Goal: Task Accomplishment & Management: Use online tool/utility

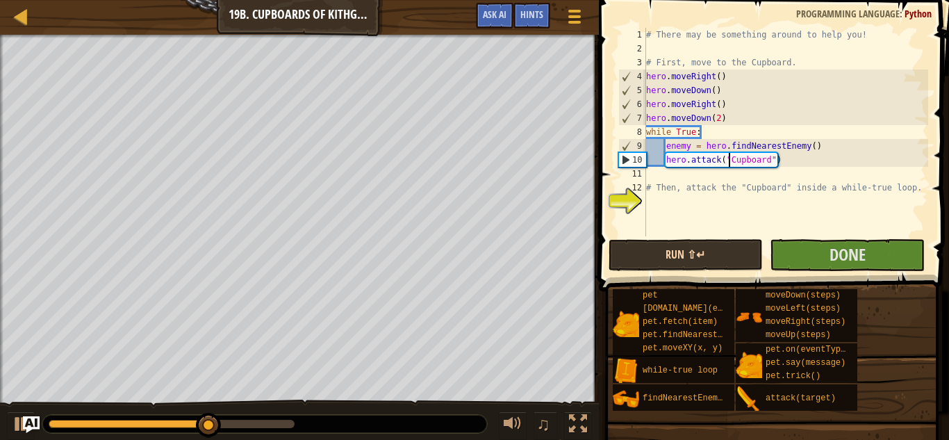
scroll to position [6, 12]
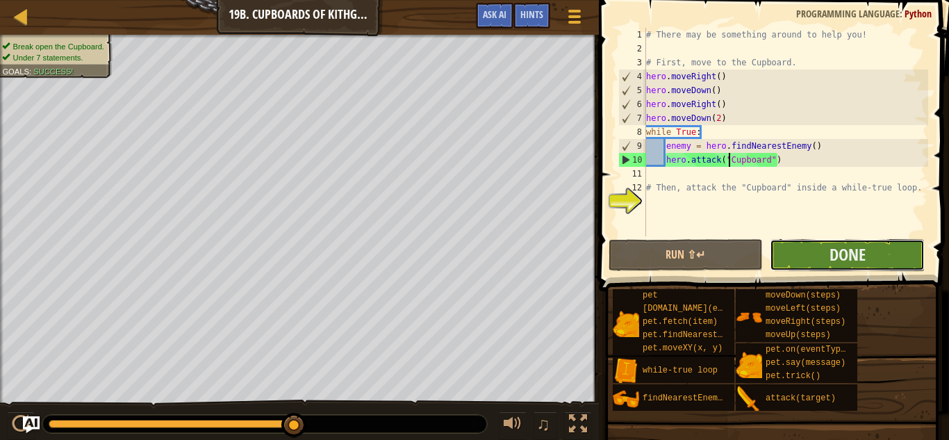
click at [882, 253] on button "Done" at bounding box center [847, 255] width 155 height 32
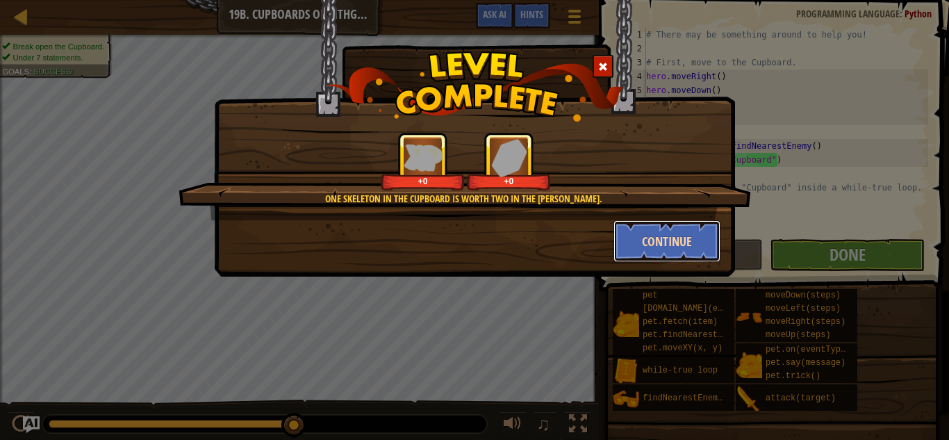
click at [631, 230] on button "Continue" at bounding box center [667, 241] width 108 height 42
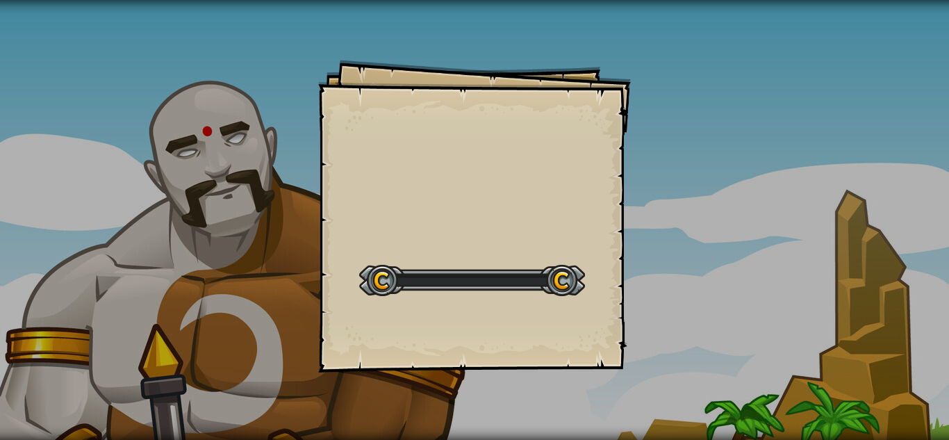
click at [673, 241] on div "Goals Start Level Error loading from server. Try refreshing the page. You'll ne…" at bounding box center [474, 220] width 949 height 440
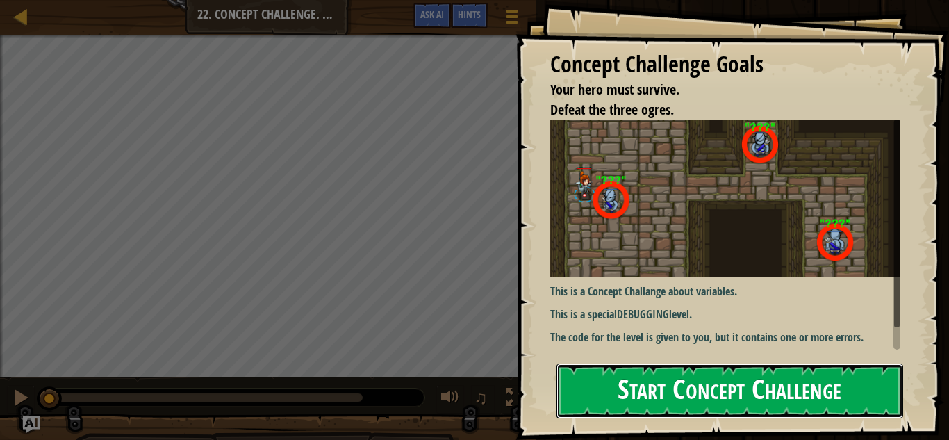
click at [645, 379] on button "Start Concept Challenge" at bounding box center [729, 390] width 347 height 55
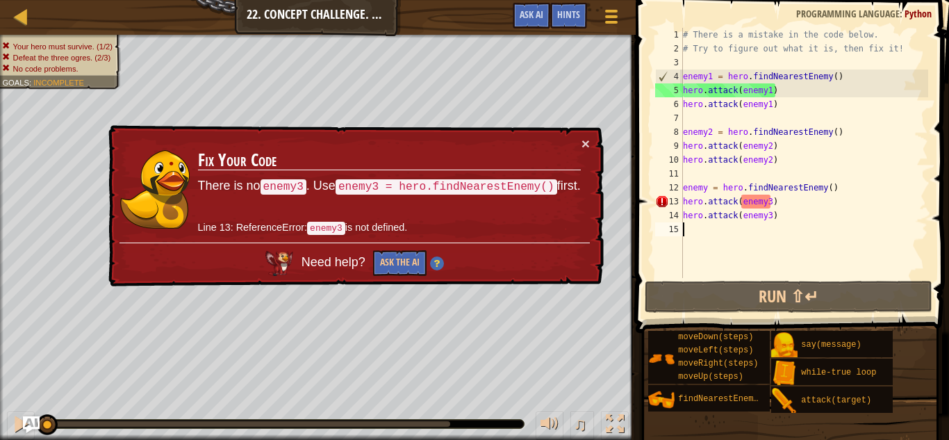
click at [580, 147] on td "Fix Your Code There is no enemy3 . Use enemy3 = hero.findNearestEnemy() first. …" at bounding box center [389, 189] width 384 height 106
click at [584, 140] on button "×" at bounding box center [585, 143] width 8 height 15
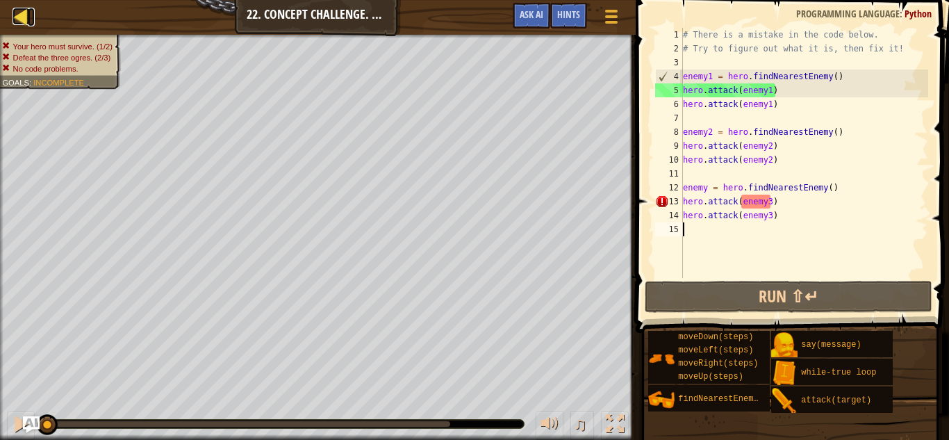
click at [15, 9] on div at bounding box center [21, 16] width 17 height 17
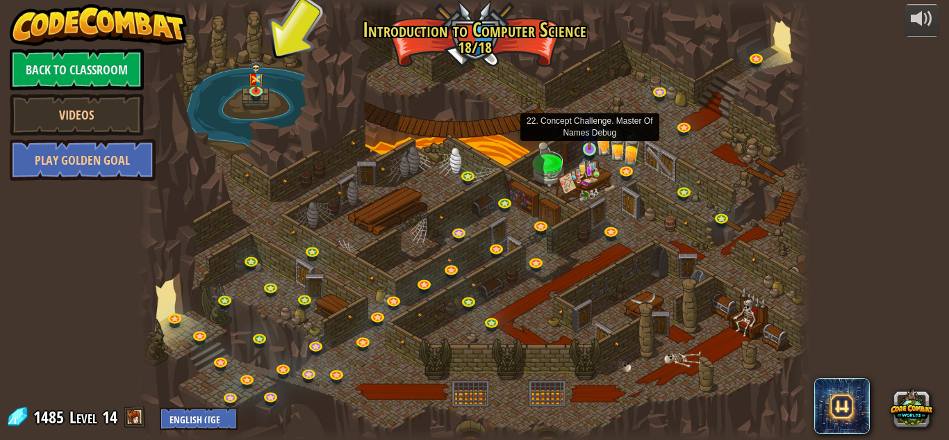
click at [584, 149] on img at bounding box center [589, 132] width 16 height 36
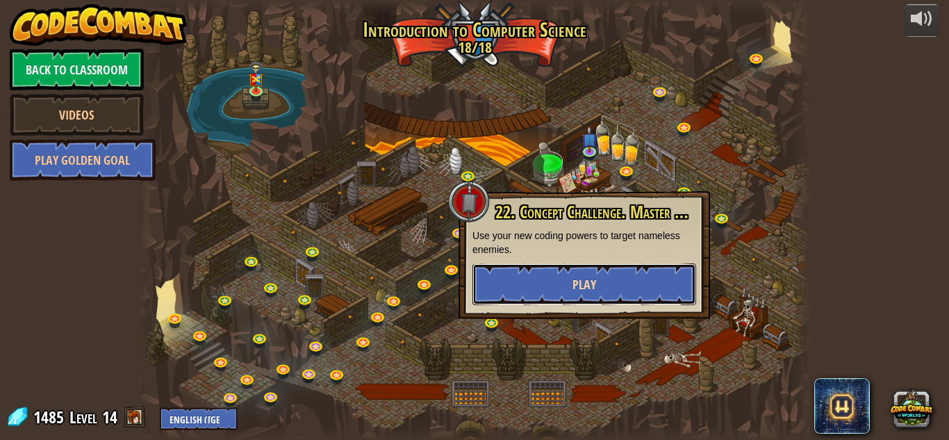
click at [578, 272] on button "Play" at bounding box center [584, 284] width 224 height 42
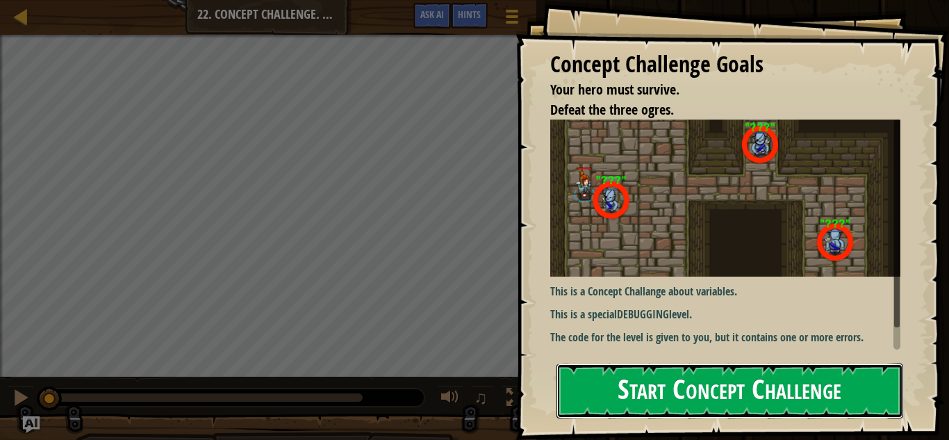
click at [699, 379] on button "Start Concept Challenge" at bounding box center [729, 390] width 347 height 55
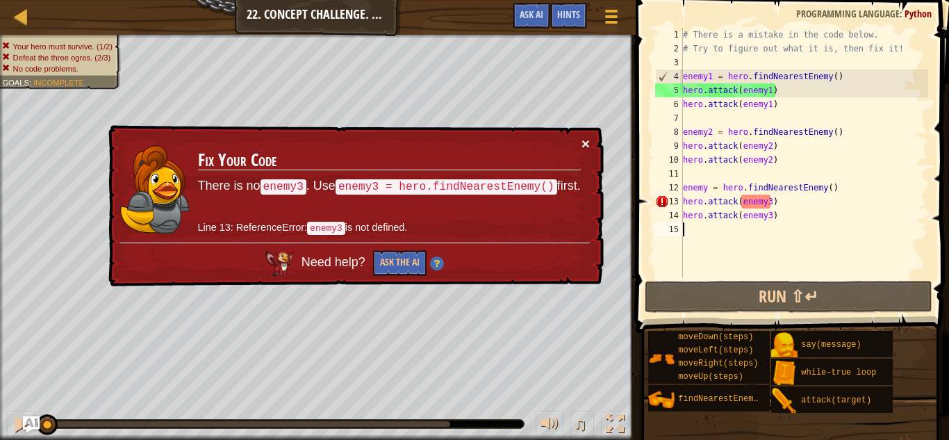
click at [587, 136] on button "×" at bounding box center [585, 143] width 8 height 15
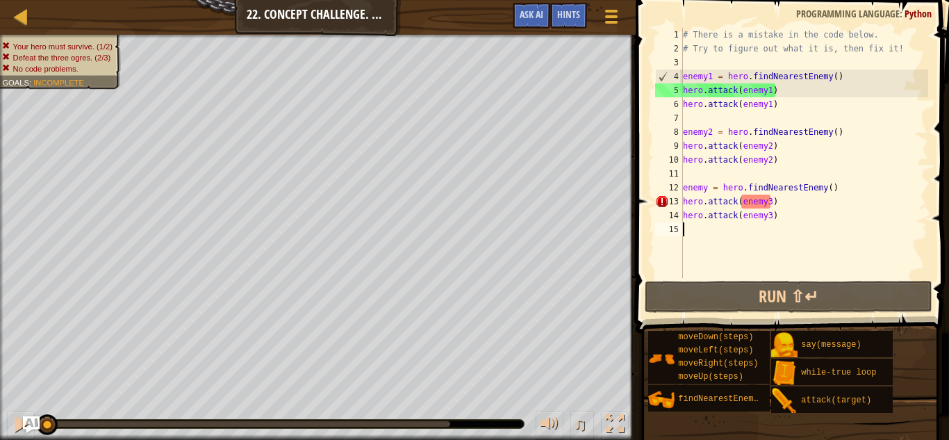
click at [769, 204] on div "# There is a mistake in the code below. # Try to figure out what it is, then fi…" at bounding box center [804, 167] width 248 height 278
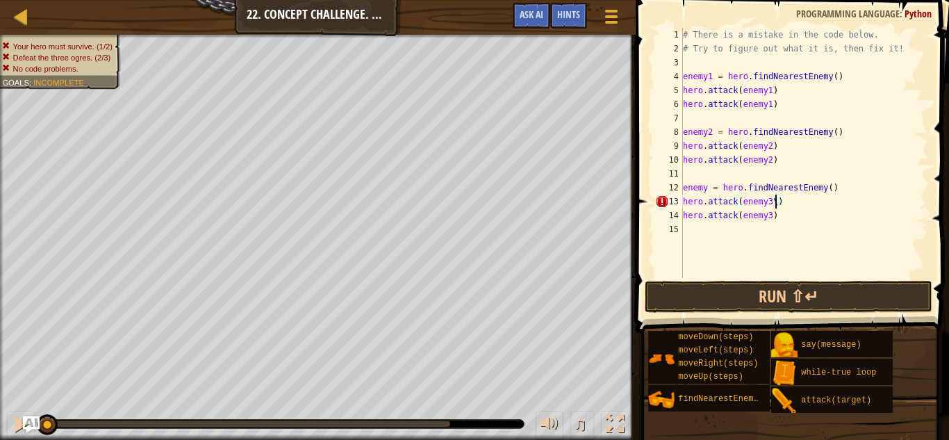
scroll to position [6, 13]
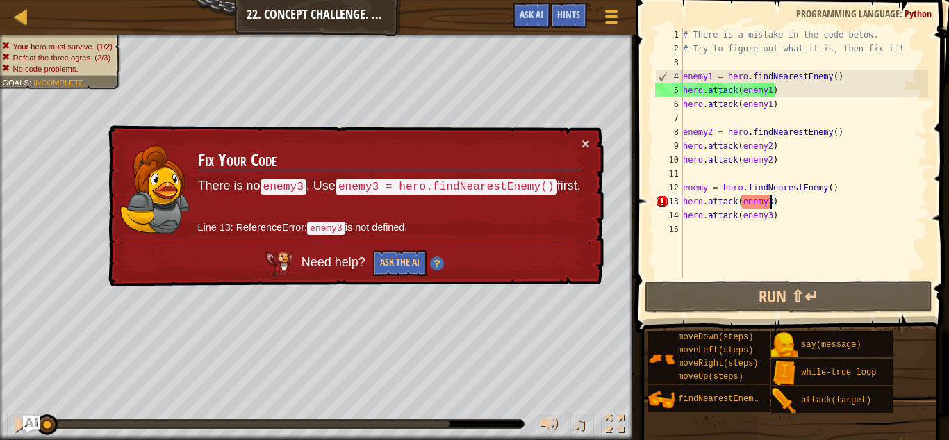
click at [578, 138] on td "Fix Your Code There is no enemy3 . Use enemy3 = hero.findNearestEnemy() first. …" at bounding box center [389, 189] width 384 height 106
click at [707, 188] on div "# There is a mistake in the code below. # Try to figure out what it is, then fi…" at bounding box center [804, 167] width 248 height 278
click at [707, 186] on div "# There is a mistake in the code below. # Try to figure out what it is, then fi…" at bounding box center [804, 167] width 248 height 278
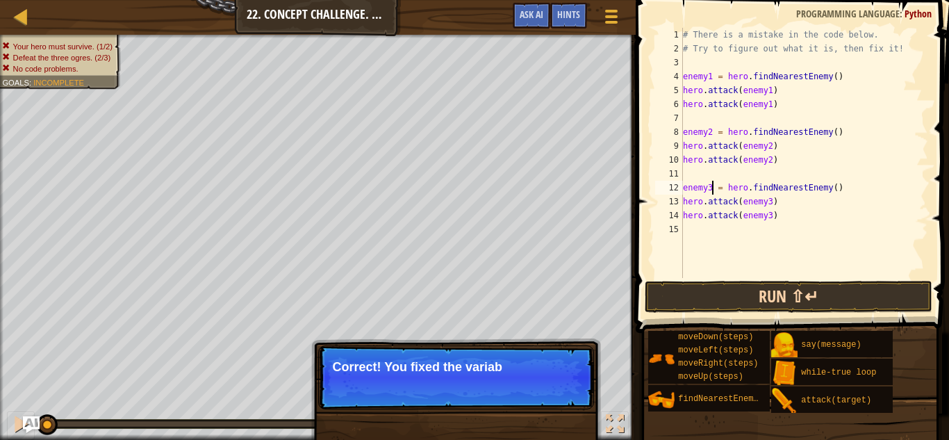
type textarea "enemy3 = hero.findNearestEnemy()"
click at [818, 298] on button "Run ⇧↵" at bounding box center [789, 297] width 288 height 32
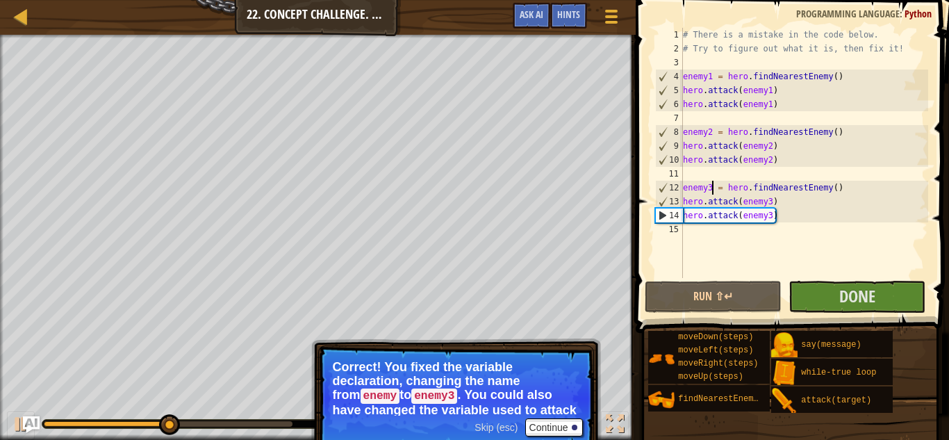
click at [876, 295] on button "Done" at bounding box center [856, 297] width 137 height 32
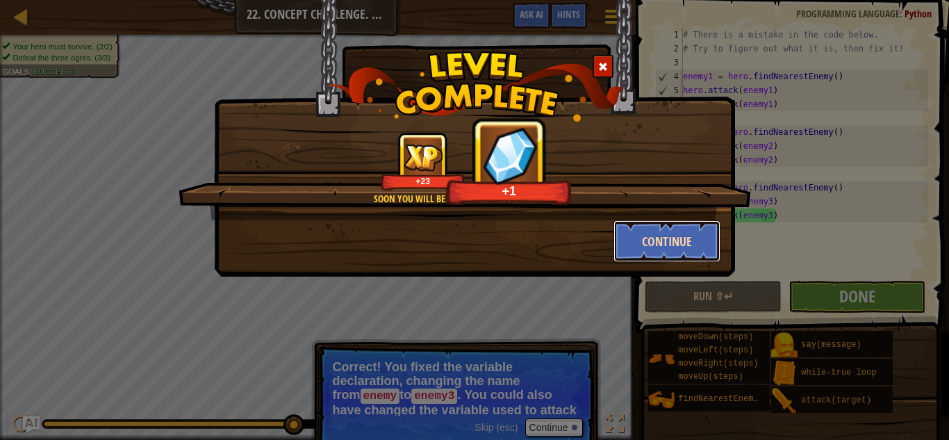
click at [629, 235] on button "Continue" at bounding box center [667, 241] width 108 height 42
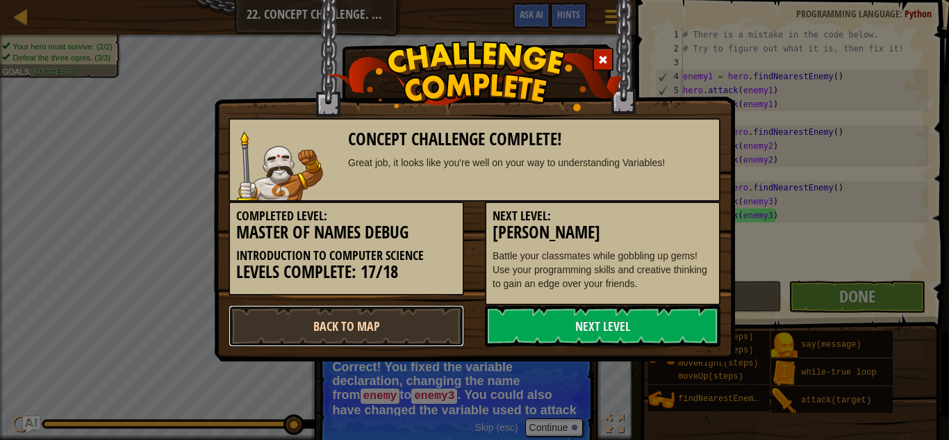
click at [411, 319] on link "Back to Map" at bounding box center [346, 326] width 235 height 42
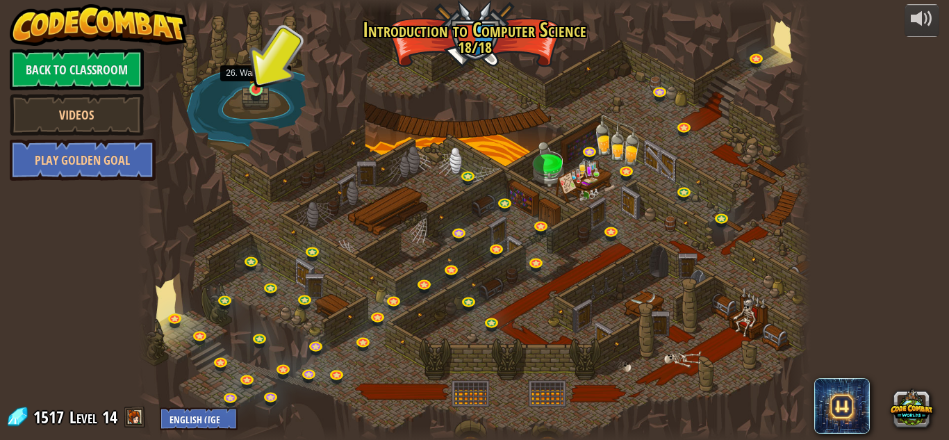
click at [250, 84] on img at bounding box center [256, 70] width 16 height 42
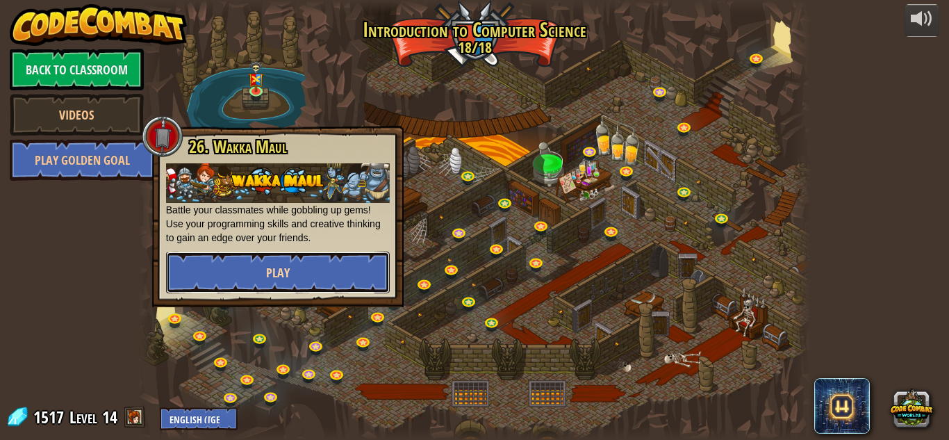
click at [290, 285] on button "Play" at bounding box center [278, 272] width 224 height 42
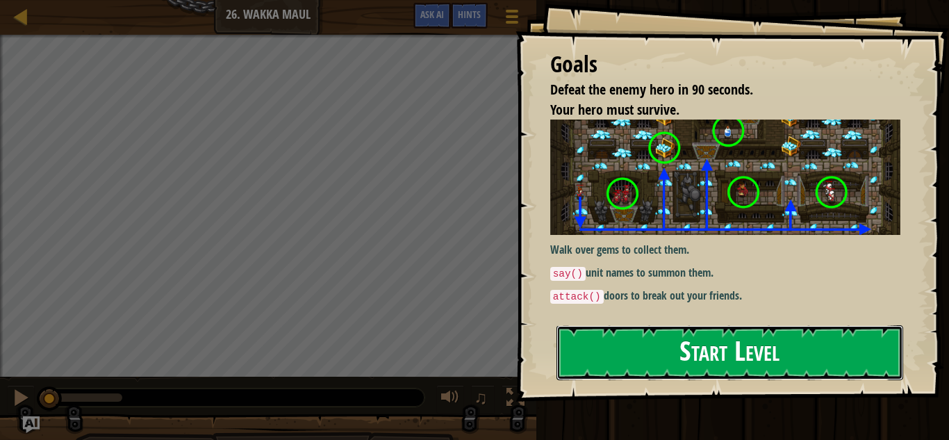
click at [655, 339] on button "Start Level" at bounding box center [729, 352] width 347 height 55
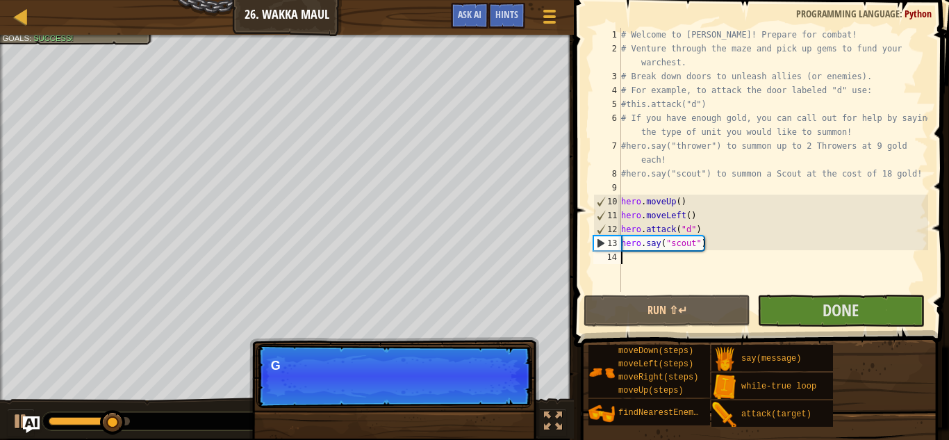
click at [482, 394] on p "Skip (esc) Continue G" at bounding box center [394, 376] width 276 height 64
click at [493, 372] on p "Skip (esc) Continue Good luck!" at bounding box center [394, 376] width 276 height 64
click at [491, 388] on button "Continue" at bounding box center [492, 384] width 58 height 18
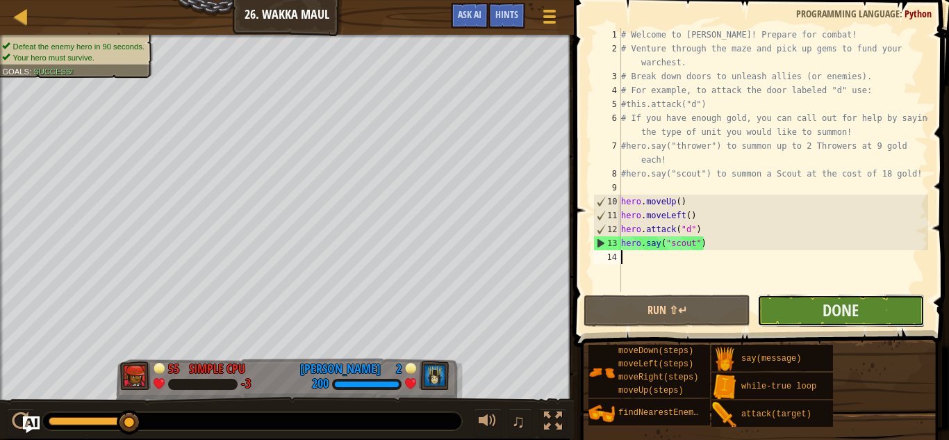
click at [778, 298] on button "Done" at bounding box center [840, 311] width 167 height 32
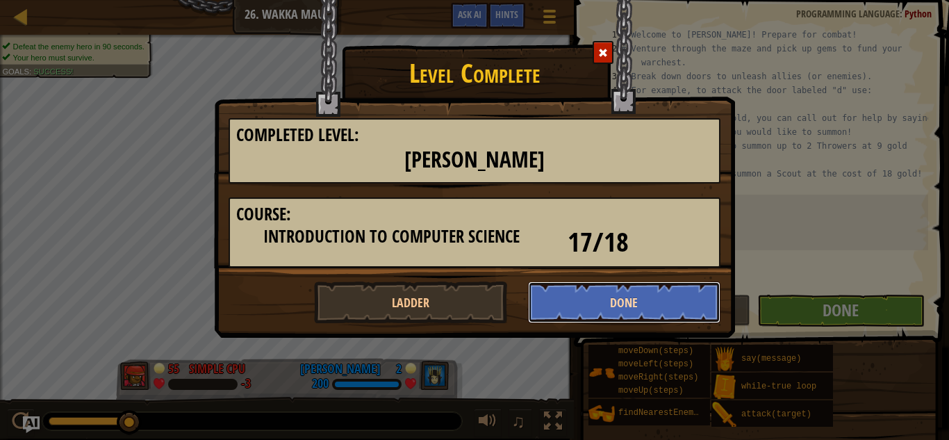
click at [649, 290] on button "Done" at bounding box center [624, 302] width 193 height 42
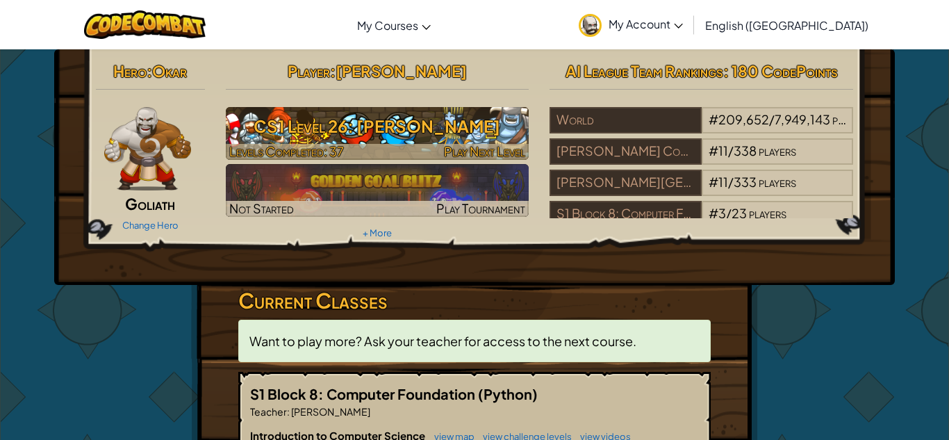
click at [324, 119] on h3 "CS1 Level 26: Wakka Maul" at bounding box center [378, 125] width 304 height 31
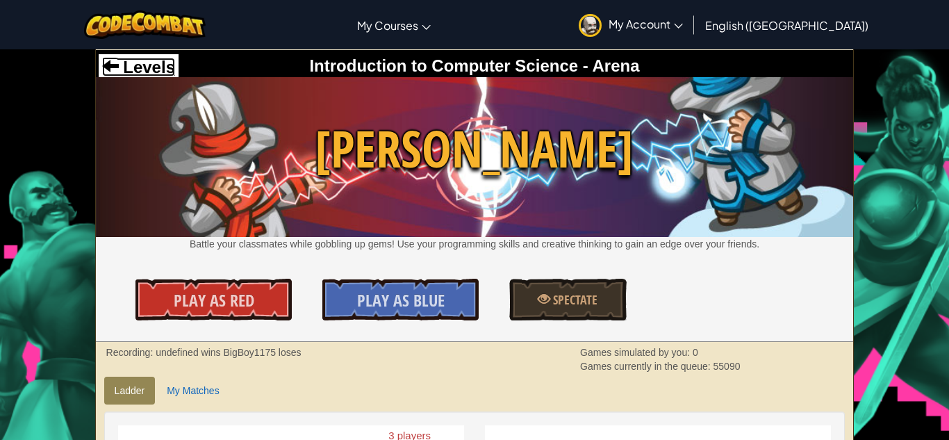
click at [106, 67] on span at bounding box center [110, 65] width 17 height 17
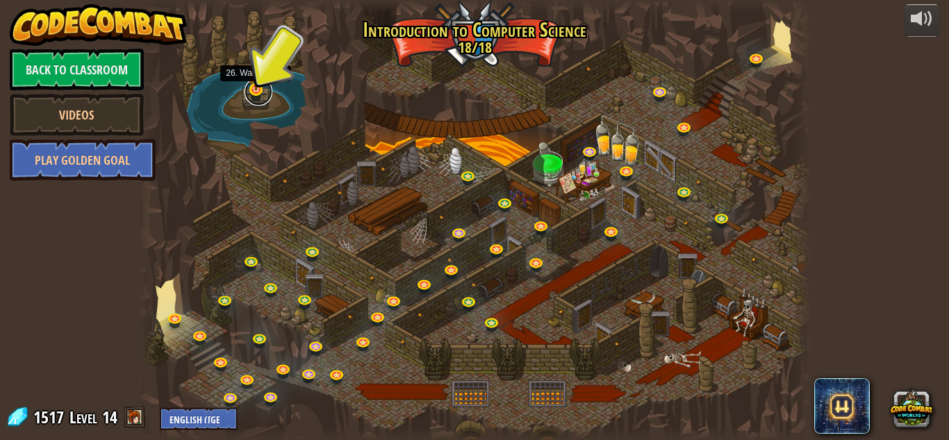
click at [252, 96] on link at bounding box center [259, 92] width 28 height 28
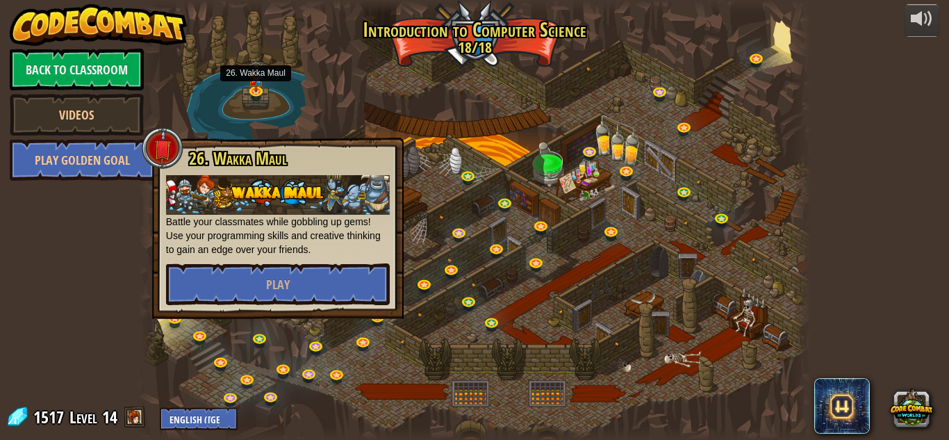
click at [349, 106] on div at bounding box center [474, 220] width 672 height 440
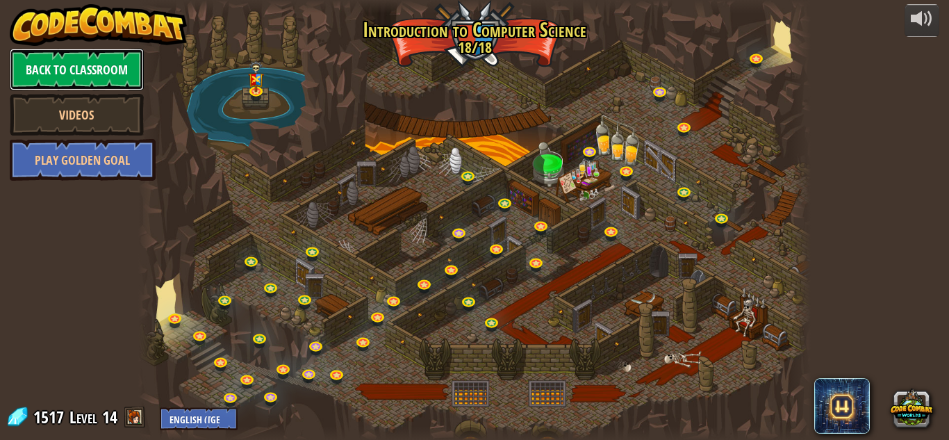
click at [55, 60] on link "Back to Classroom" at bounding box center [77, 70] width 134 height 42
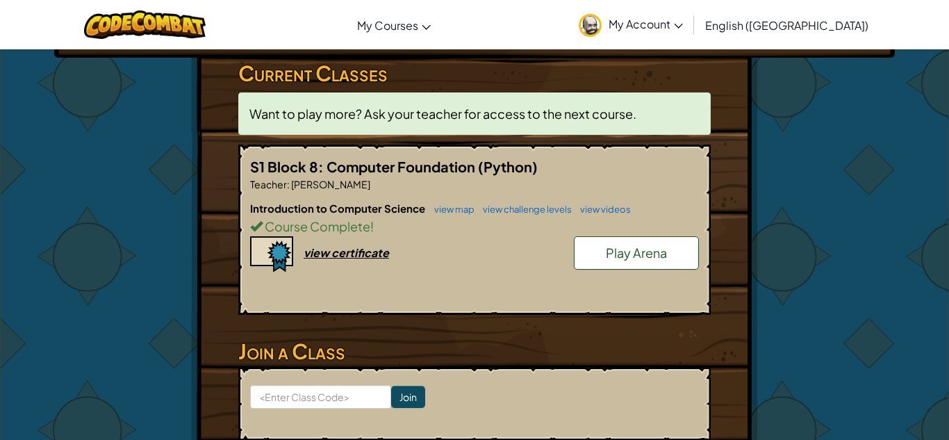
scroll to position [228, 0]
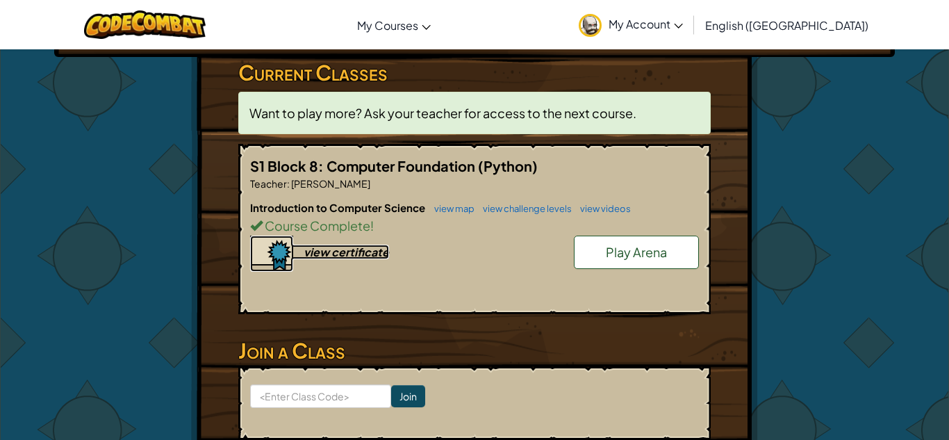
click at [367, 251] on div "view certificate" at bounding box center [346, 252] width 85 height 15
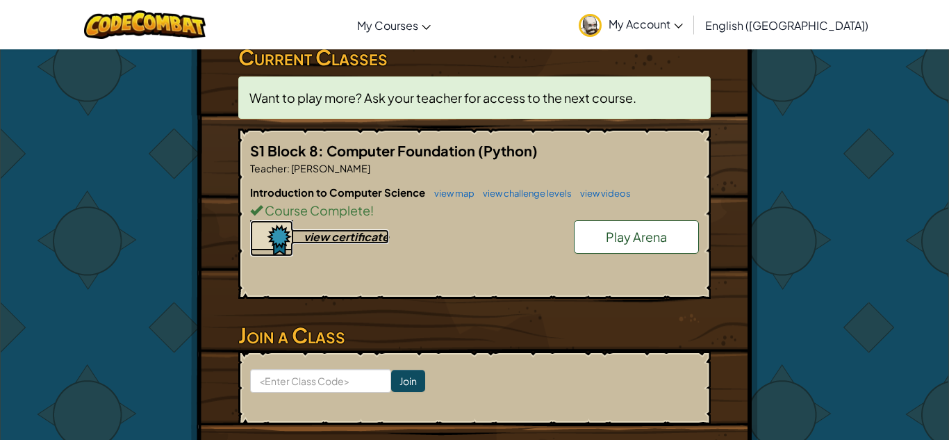
scroll to position [0, 0]
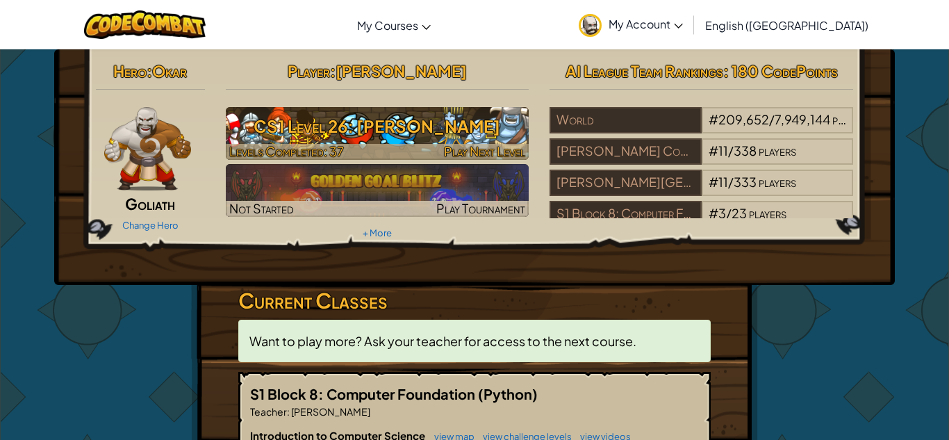
click at [265, 142] on img at bounding box center [378, 133] width 304 height 53
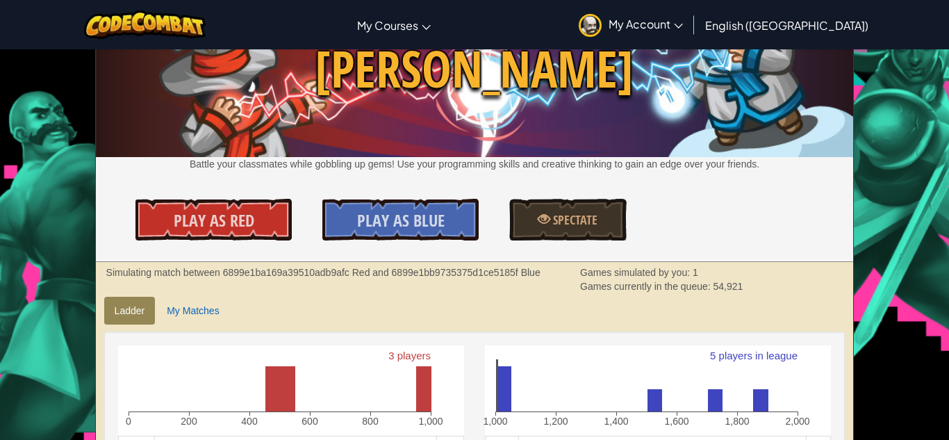
scroll to position [73, 0]
